Goal: Task Accomplishment & Management: Manage account settings

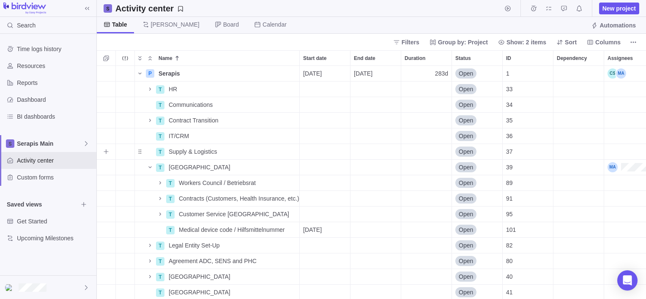
scroll to position [227, 543]
click at [151, 168] on icon "Name" at bounding box center [149, 168] width 3 height 2
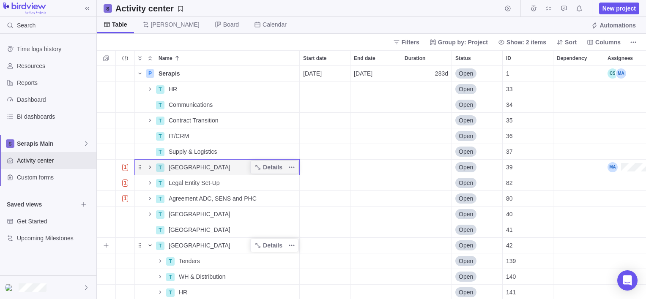
click at [149, 245] on icon "Name" at bounding box center [149, 246] width 3 height 2
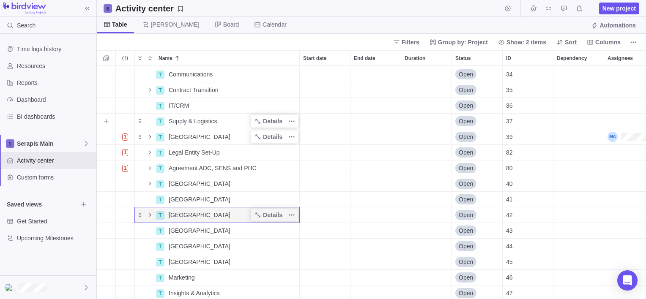
scroll to position [42, 0]
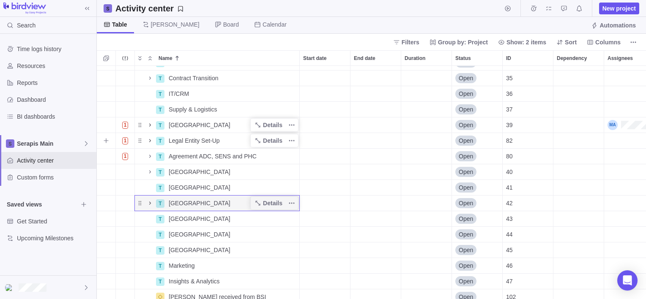
click at [149, 141] on icon "Name" at bounding box center [150, 140] width 7 height 7
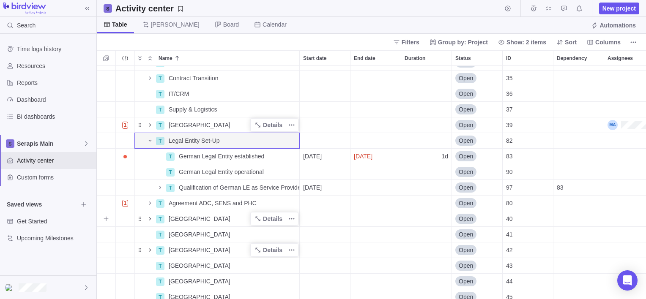
click at [151, 220] on icon "Name" at bounding box center [150, 219] width 7 height 7
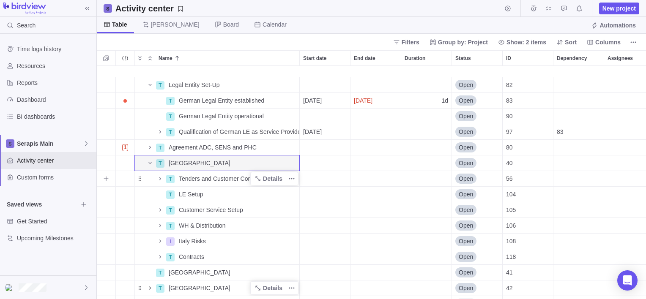
scroll to position [127, 0]
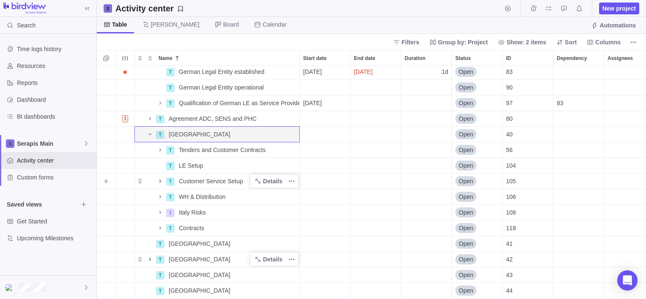
click at [157, 179] on icon "Name" at bounding box center [160, 181] width 7 height 7
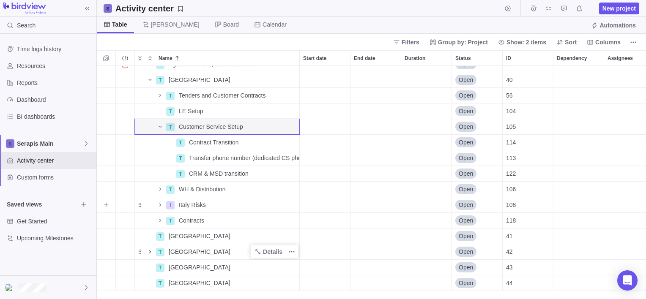
scroll to position [169, 0]
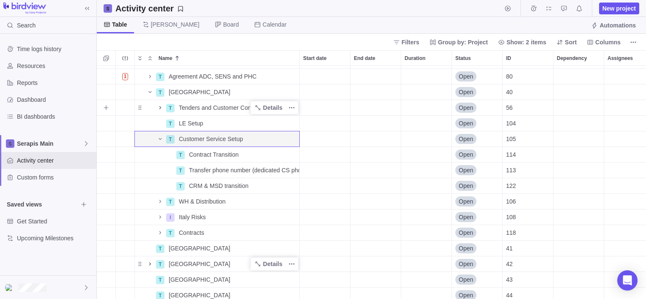
click at [159, 107] on icon "Name" at bounding box center [160, 107] width 7 height 7
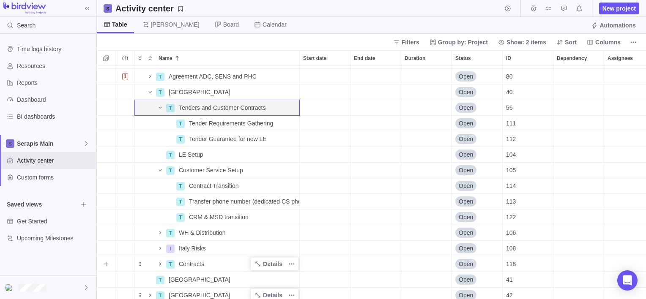
click at [159, 265] on icon "Name" at bounding box center [160, 264] width 7 height 7
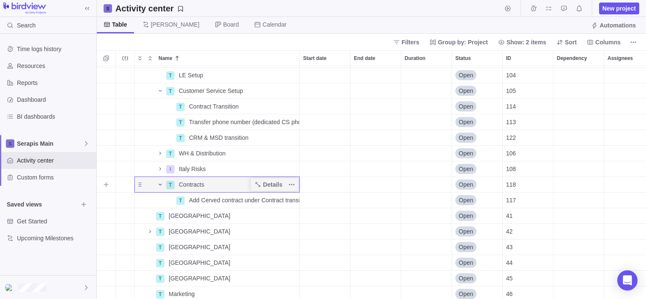
scroll to position [254, 0]
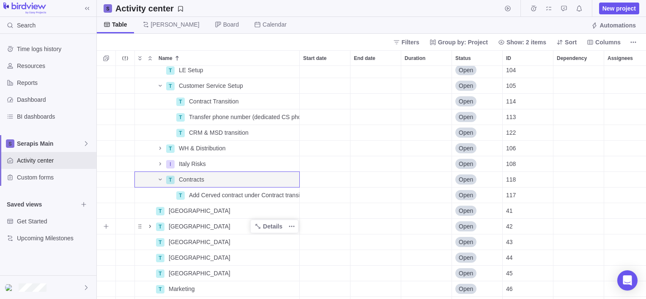
click at [150, 225] on icon "Name" at bounding box center [150, 226] width 2 height 3
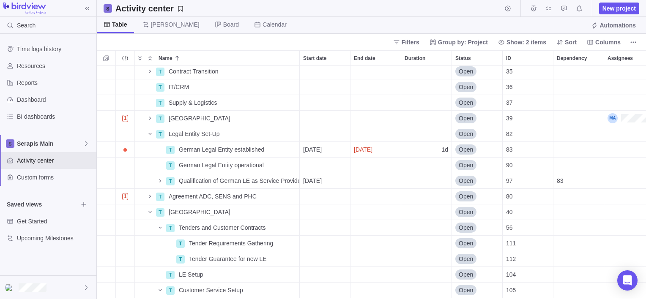
scroll to position [0, 0]
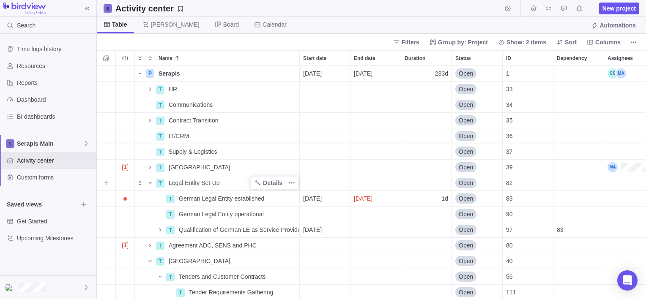
click at [151, 184] on icon "Name" at bounding box center [150, 183] width 7 height 7
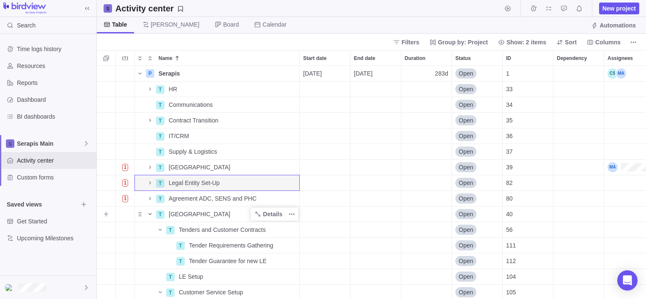
click at [148, 212] on icon "Name" at bounding box center [150, 214] width 7 height 7
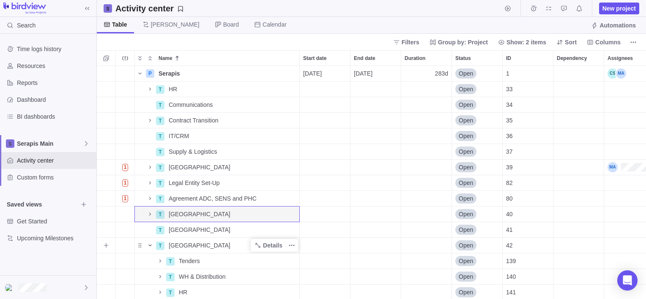
click at [149, 248] on icon "Name" at bounding box center [150, 245] width 7 height 7
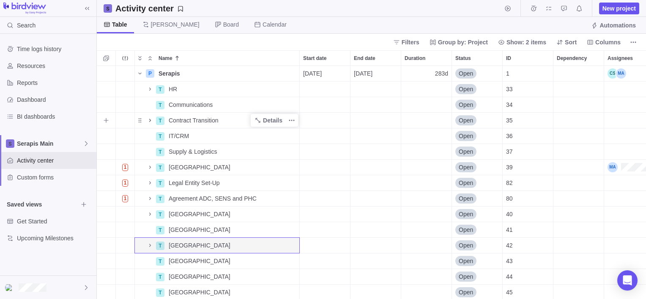
click at [151, 118] on icon "Name" at bounding box center [150, 120] width 7 height 7
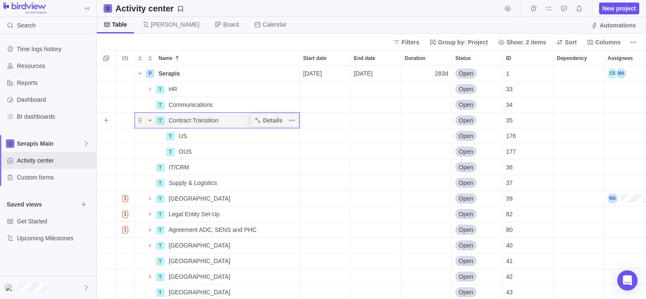
click at [149, 120] on icon "Name" at bounding box center [150, 120] width 7 height 7
